Goal: Entertainment & Leisure: Consume media (video, audio)

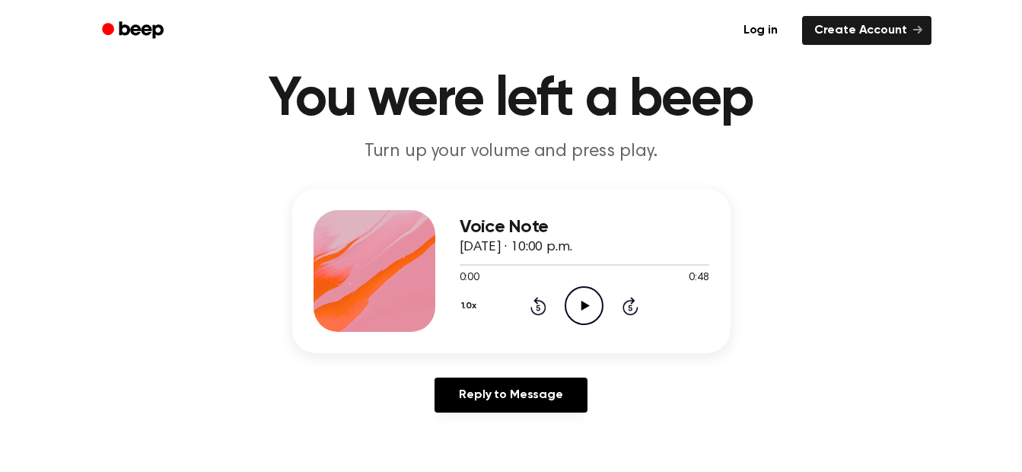
scroll to position [76, 0]
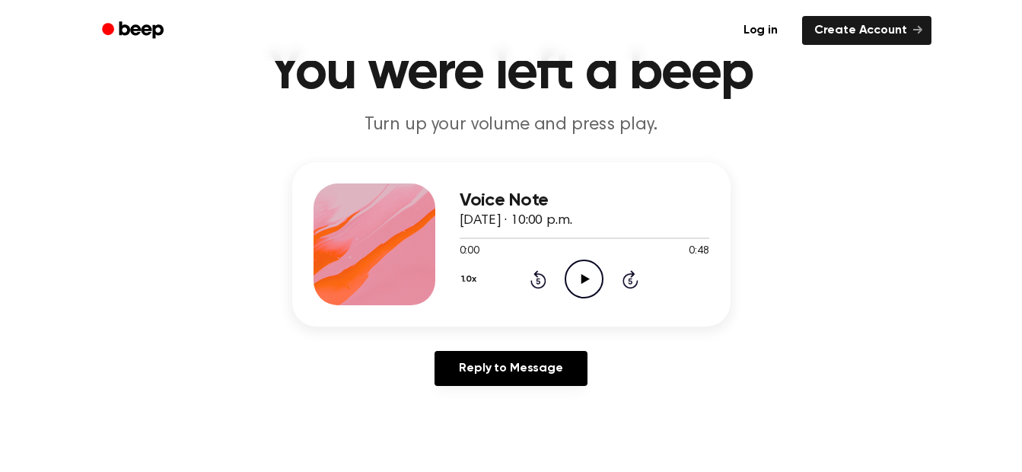
click at [586, 285] on icon "Play Audio" at bounding box center [584, 279] width 39 height 39
click at [579, 281] on icon "Pause Audio" at bounding box center [584, 279] width 39 height 39
click at [462, 234] on div at bounding box center [585, 237] width 250 height 12
click at [591, 277] on icon "Play Audio" at bounding box center [584, 279] width 39 height 39
click at [575, 278] on icon "Pause Audio" at bounding box center [584, 279] width 39 height 39
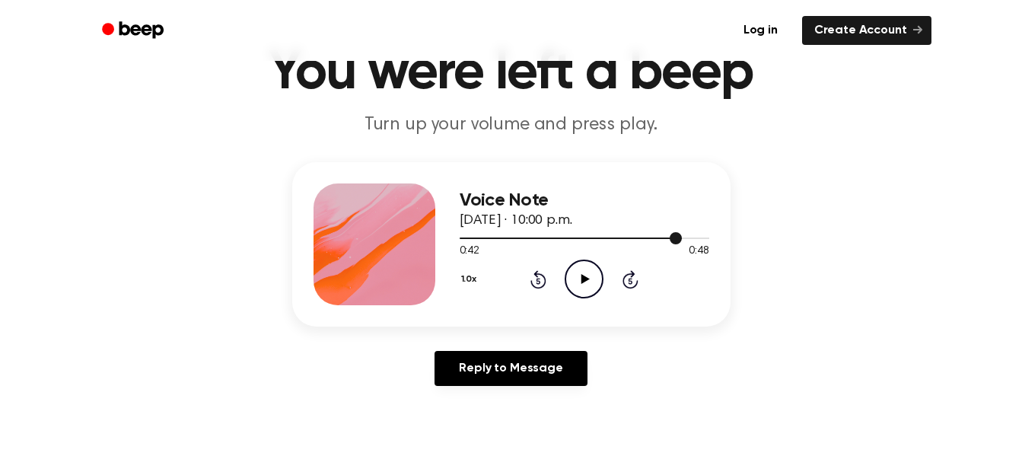
click at [558, 233] on div at bounding box center [585, 237] width 250 height 12
click at [585, 281] on icon at bounding box center [586, 279] width 8 height 10
click at [577, 283] on icon "Pause Audio" at bounding box center [584, 279] width 39 height 39
click at [572, 238] on div at bounding box center [560, 238] width 201 height 2
click at [543, 240] on div at bounding box center [585, 237] width 250 height 12
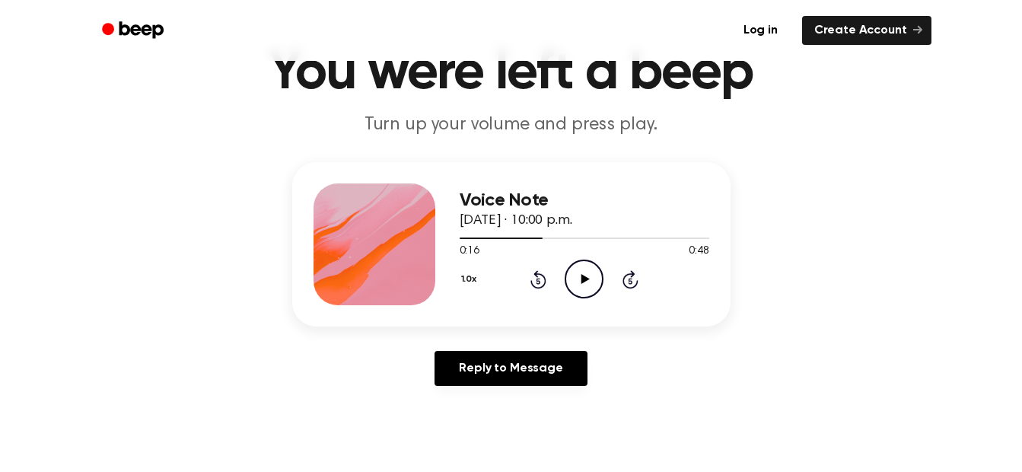
click at [582, 273] on icon "Play Audio" at bounding box center [584, 279] width 39 height 39
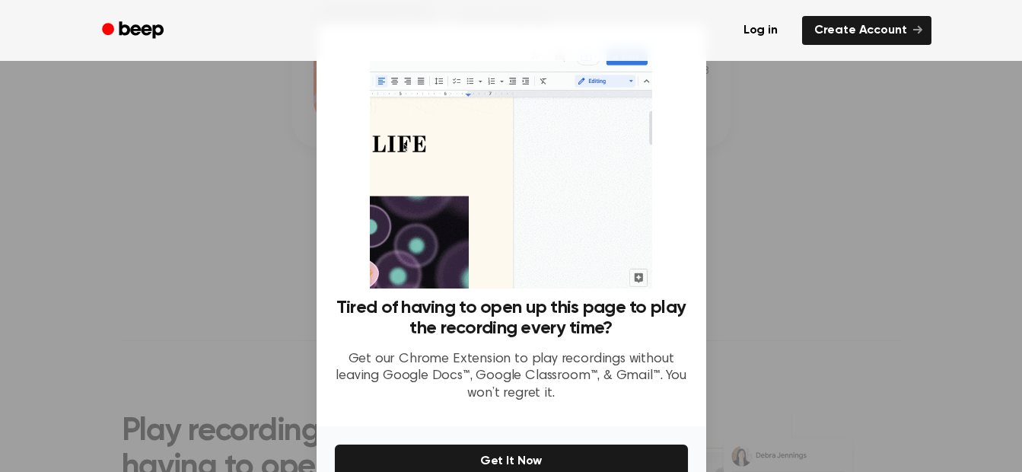
scroll to position [152, 0]
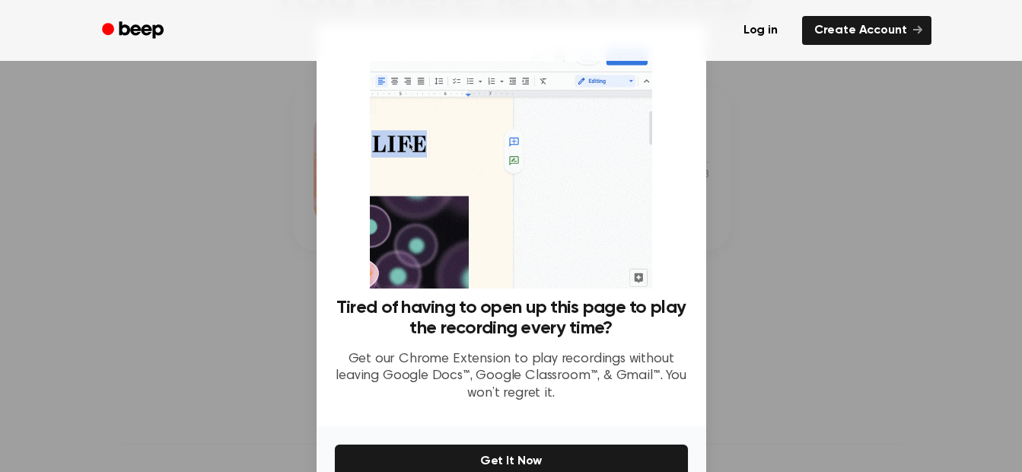
click at [801, 218] on div at bounding box center [511, 236] width 1022 height 472
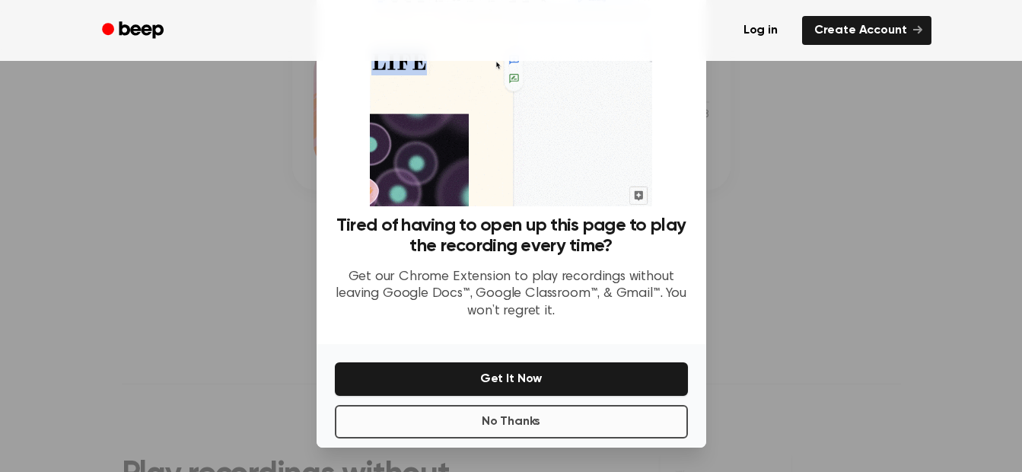
scroll to position [228, 0]
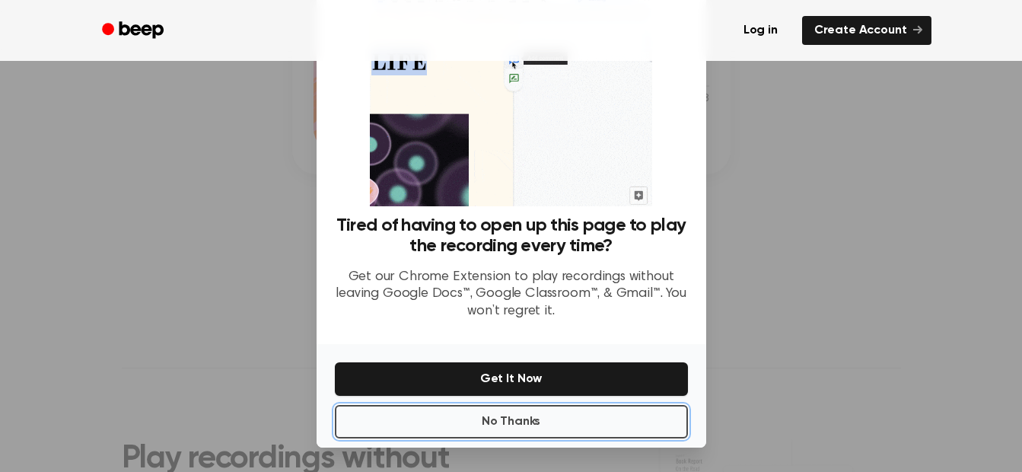
click at [550, 429] on button "No Thanks" at bounding box center [511, 421] width 353 height 33
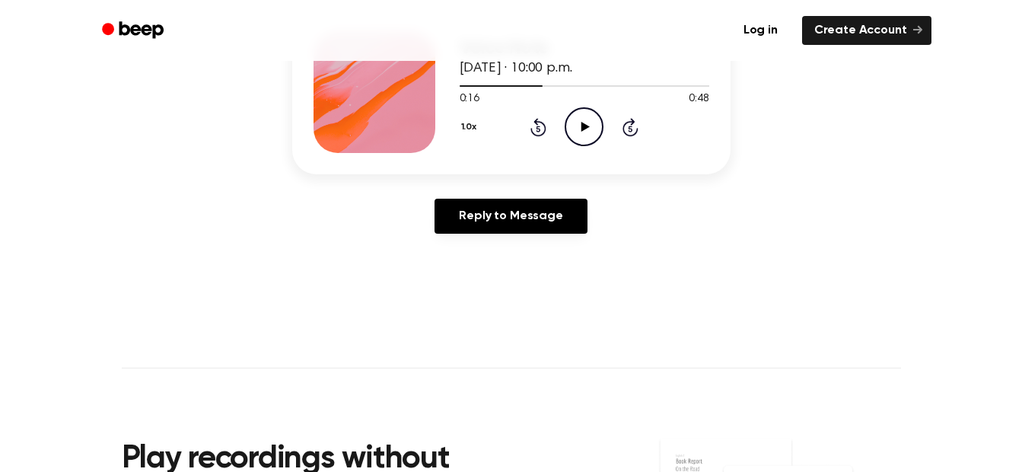
click at [588, 134] on icon "Play Audio" at bounding box center [584, 126] width 39 height 39
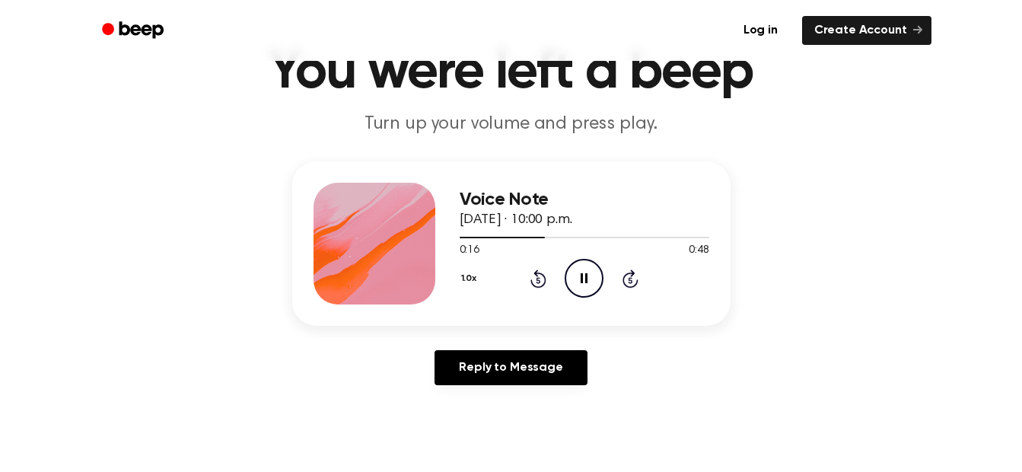
scroll to position [76, 0]
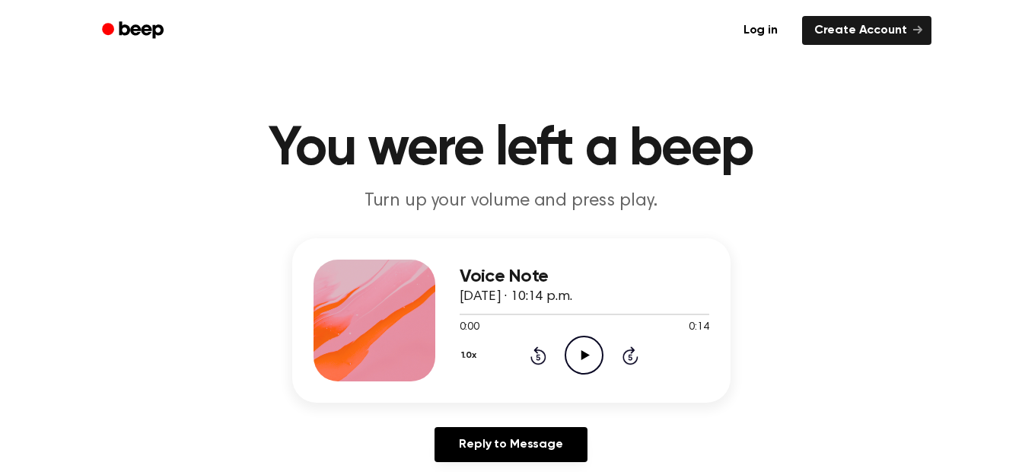
click at [588, 365] on icon "Play Audio" at bounding box center [584, 355] width 39 height 39
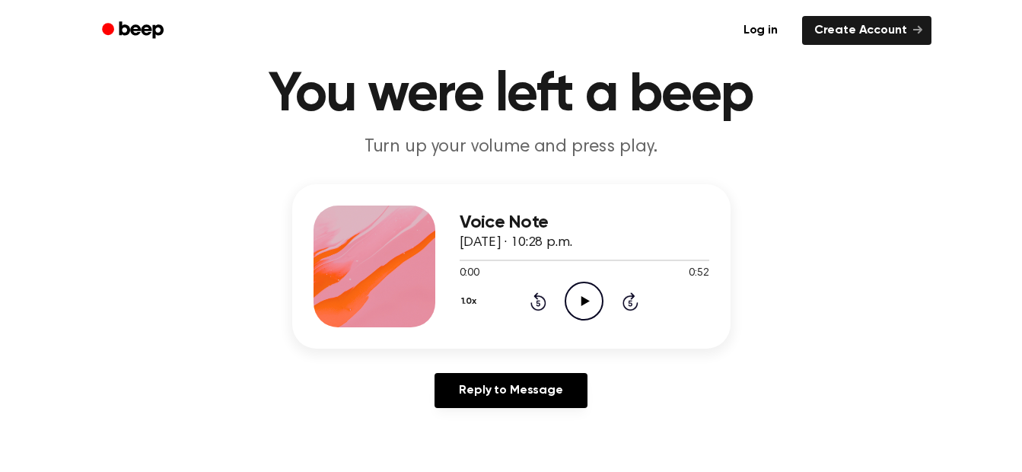
scroll to position [76, 0]
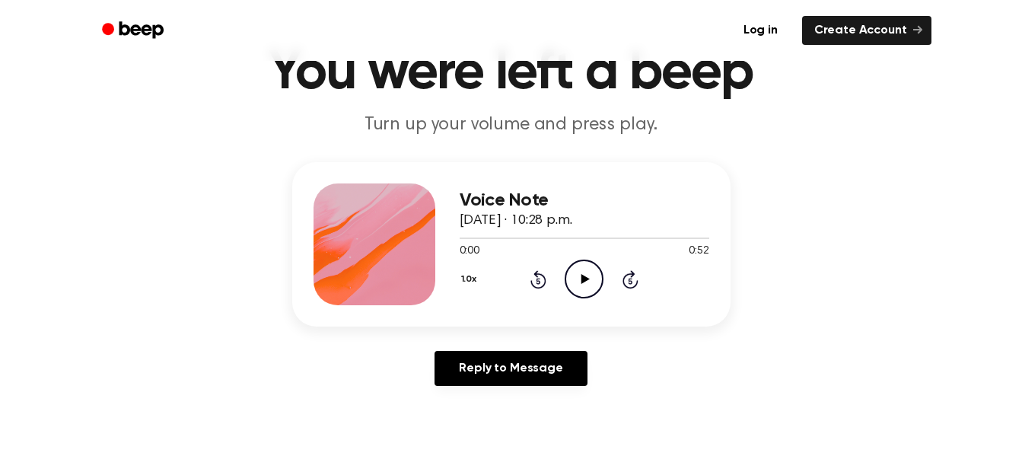
click at [582, 286] on icon "Play Audio" at bounding box center [584, 279] width 39 height 39
click at [592, 289] on icon "Pause Audio" at bounding box center [584, 279] width 39 height 39
click at [501, 232] on div at bounding box center [585, 237] width 250 height 12
click at [578, 267] on icon "Play Audio" at bounding box center [584, 279] width 39 height 39
click at [461, 237] on div at bounding box center [490, 238] width 60 height 2
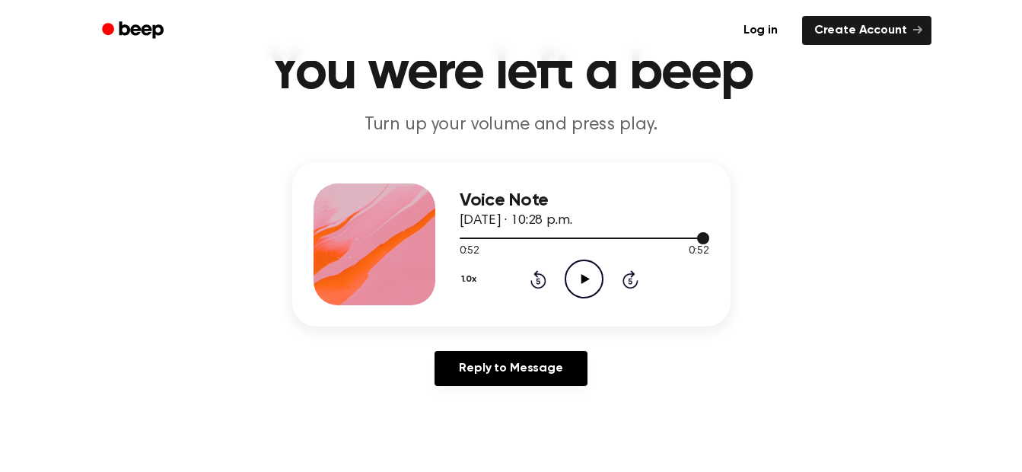
click at [462, 234] on div at bounding box center [585, 237] width 250 height 12
click at [586, 279] on icon at bounding box center [586, 279] width 8 height 10
click at [582, 282] on icon at bounding box center [584, 279] width 7 height 10
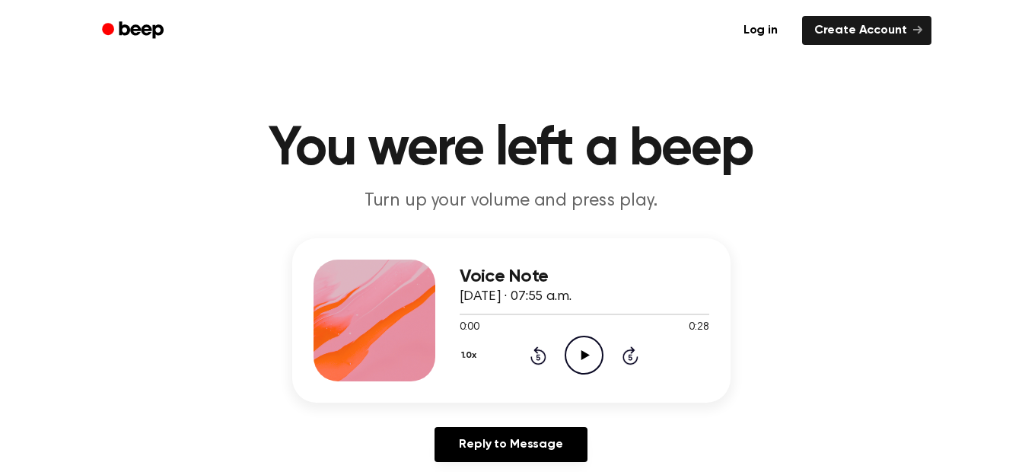
click at [594, 362] on icon "Play Audio" at bounding box center [584, 355] width 39 height 39
click at [581, 358] on icon at bounding box center [584, 355] width 7 height 10
click at [458, 314] on div "Voice Note September 13, 2025 · 07:55 a.m. 0:26 0:28 Your browser does not supp…" at bounding box center [511, 320] width 438 height 164
click at [460, 312] on div at bounding box center [585, 314] width 250 height 12
click at [581, 352] on icon "Play Audio" at bounding box center [584, 355] width 39 height 39
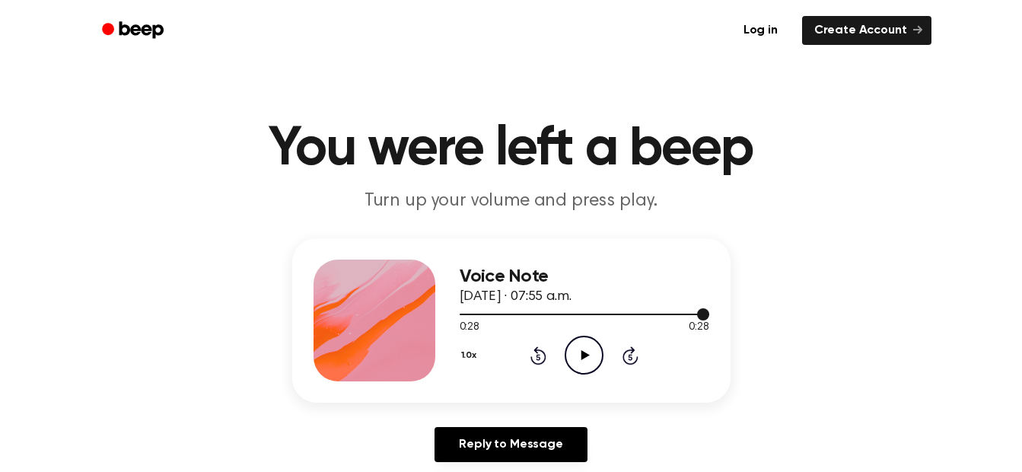
click at [462, 314] on div at bounding box center [585, 315] width 250 height 2
click at [594, 356] on icon "Play Audio" at bounding box center [584, 355] width 39 height 39
click at [580, 352] on icon "Play Audio" at bounding box center [584, 355] width 39 height 39
